Goal: Task Accomplishment & Management: Use online tool/utility

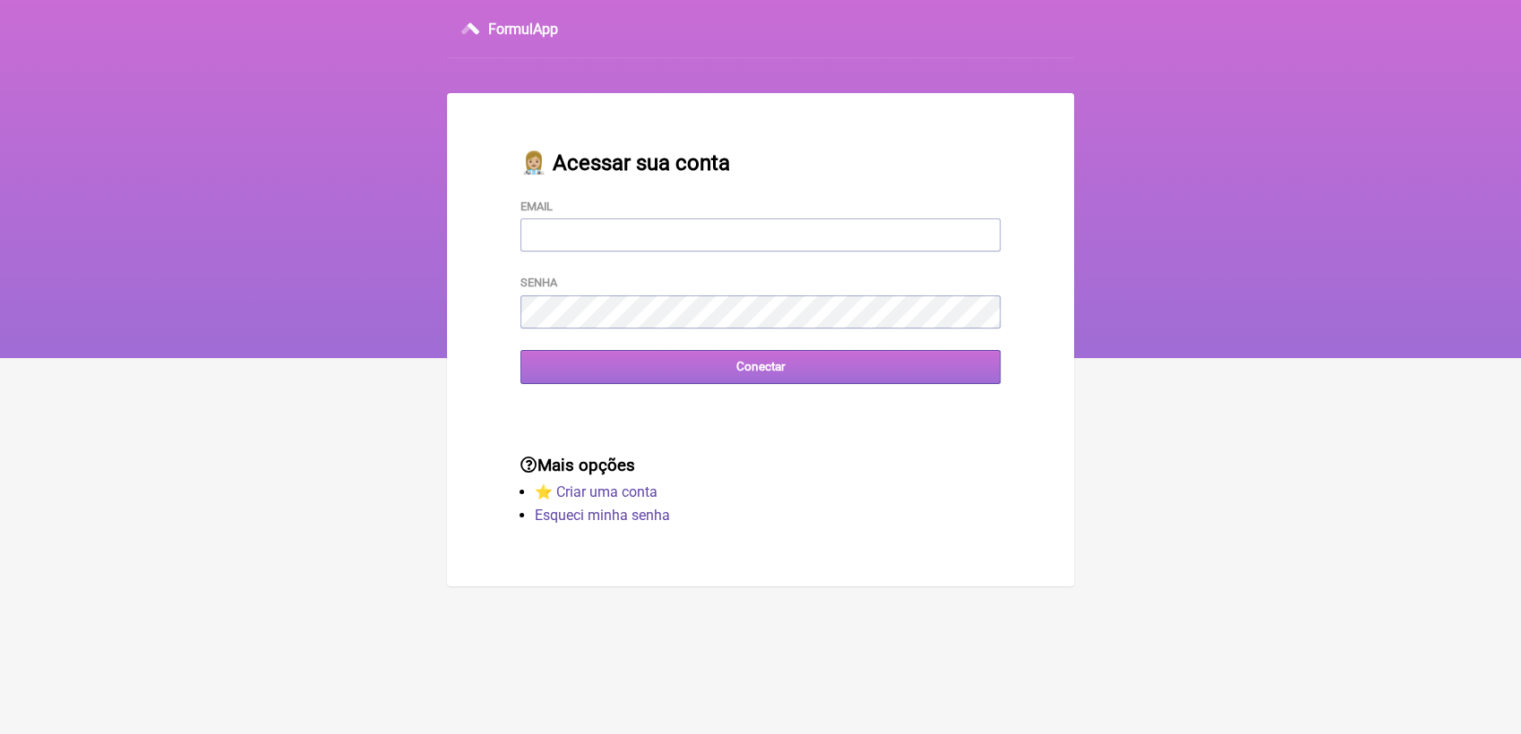
type input "[EMAIL_ADDRESS][DOMAIN_NAME]"
click at [689, 382] on input "Conectar" at bounding box center [760, 366] width 480 height 33
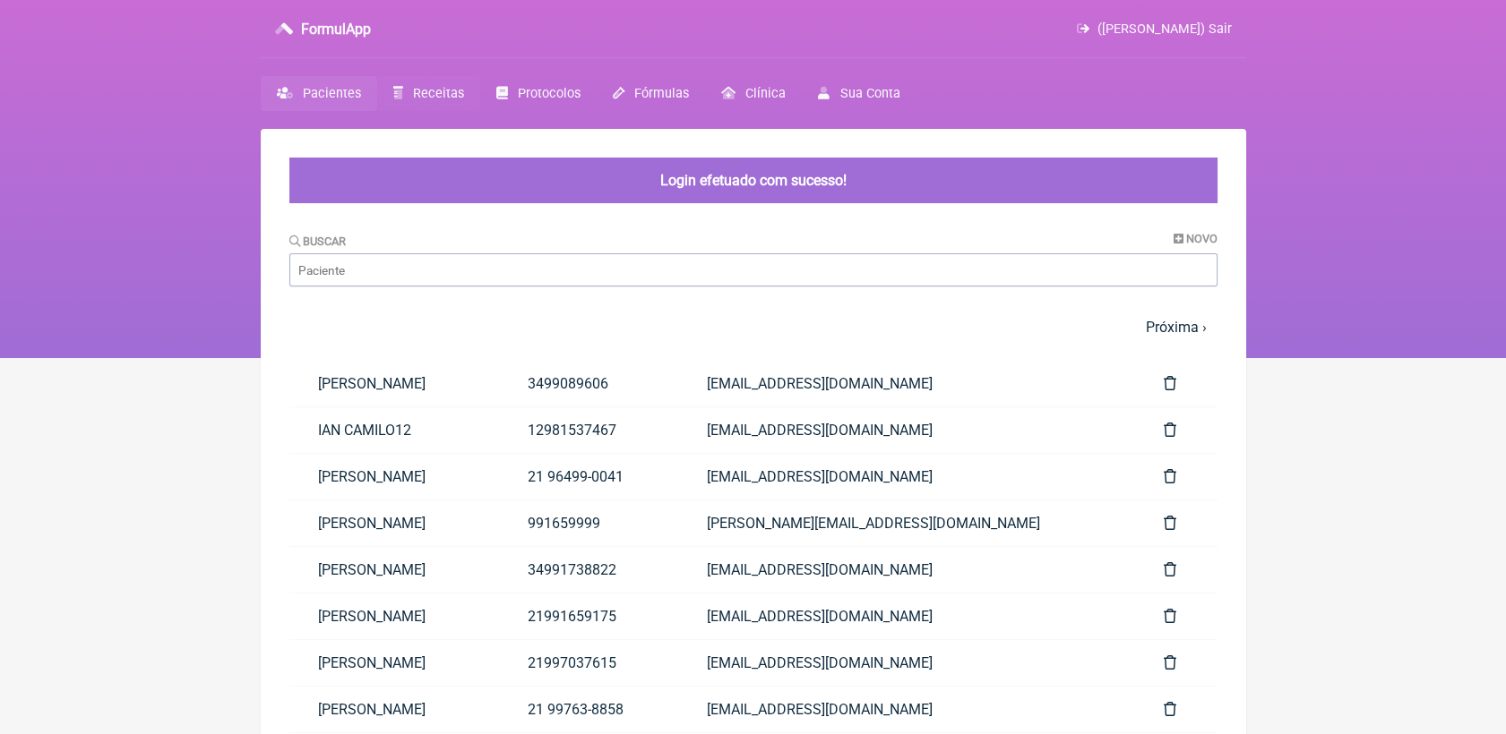
click at [425, 89] on span "Receitas" at bounding box center [438, 93] width 51 height 15
